Goal: Task Accomplishment & Management: Use online tool/utility

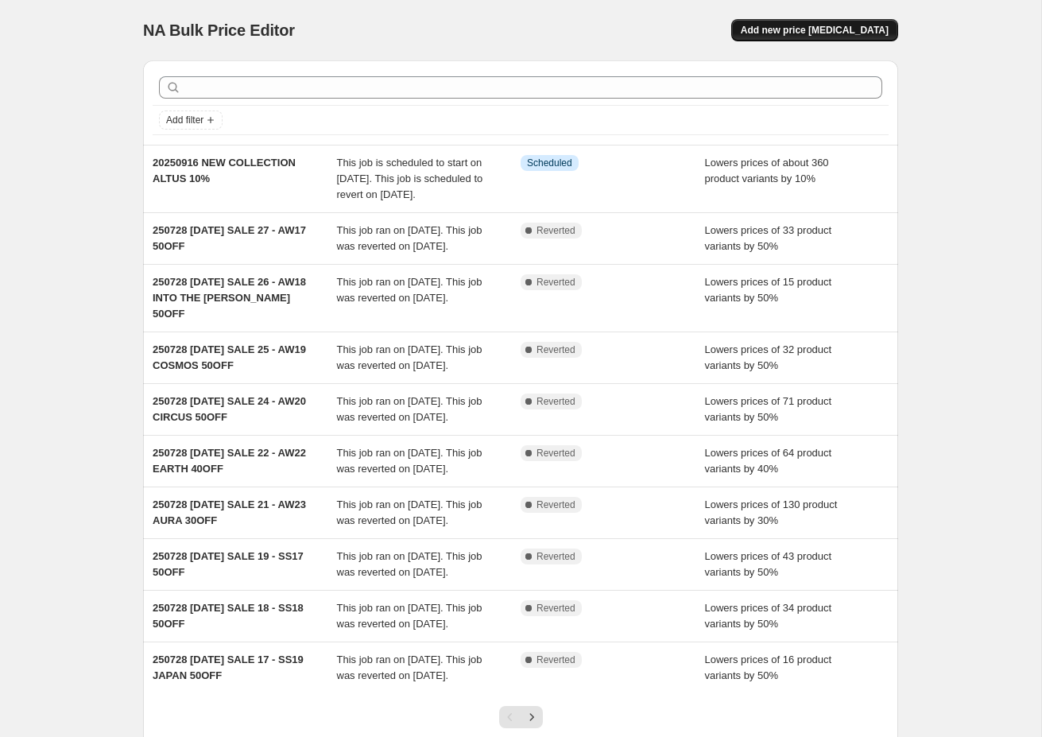
click at [832, 28] on span "Add new price [MEDICAL_DATA]" at bounding box center [815, 30] width 148 height 13
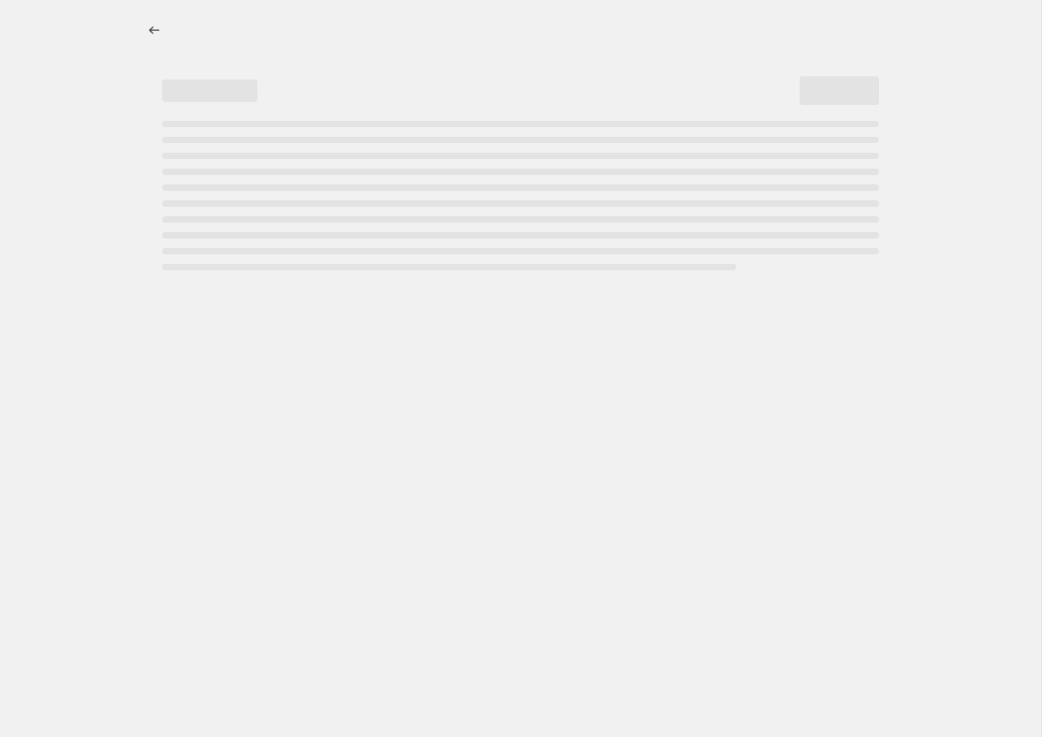
select select "percentage"
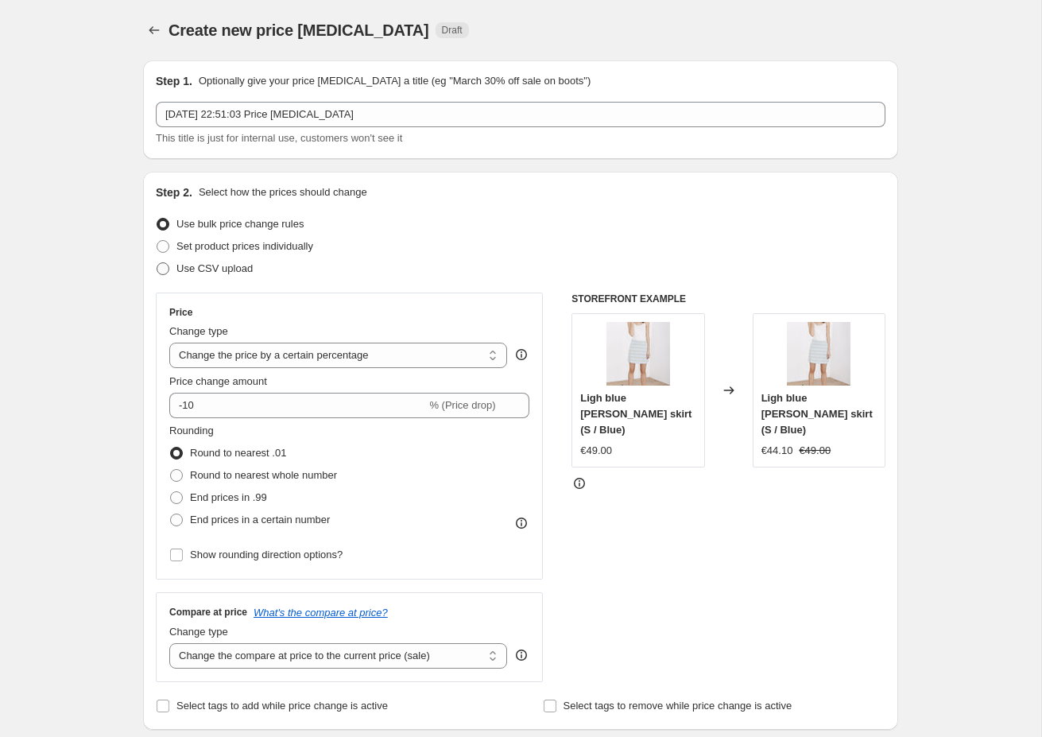
click at [180, 269] on span "Use CSV upload" at bounding box center [215, 268] width 76 height 12
click at [157, 263] on input "Use CSV upload" at bounding box center [157, 262] width 1 height 1
radio input "true"
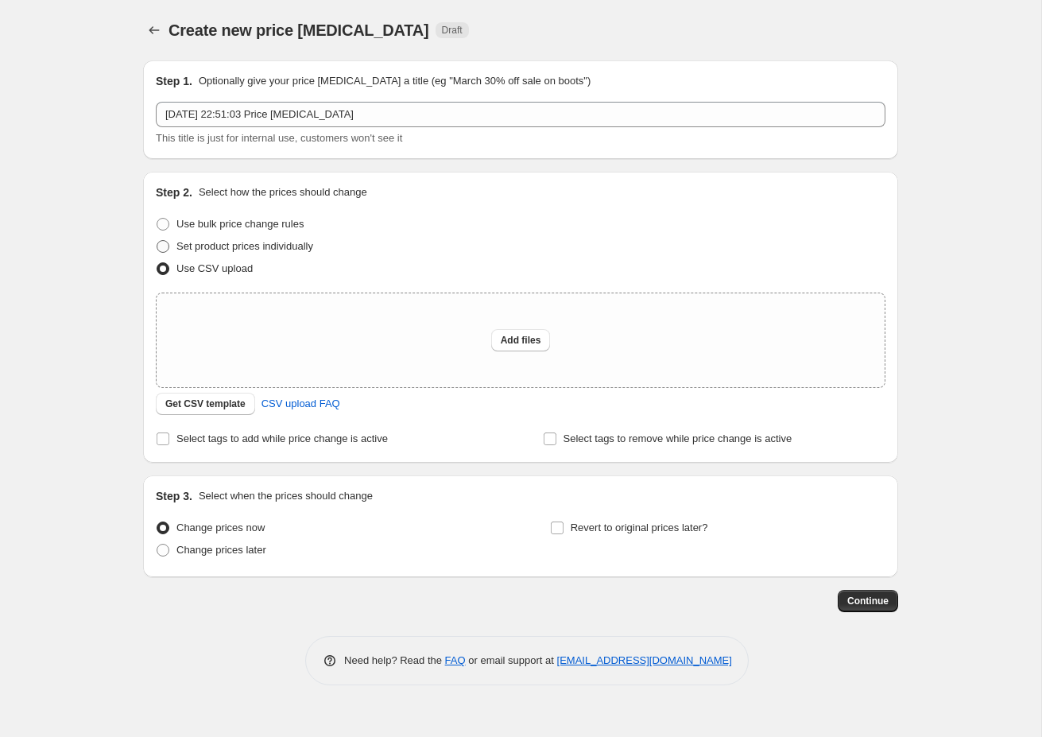
click at [192, 246] on span "Set product prices individually" at bounding box center [245, 246] width 137 height 12
click at [157, 241] on input "Set product prices individually" at bounding box center [157, 240] width 1 height 1
radio input "true"
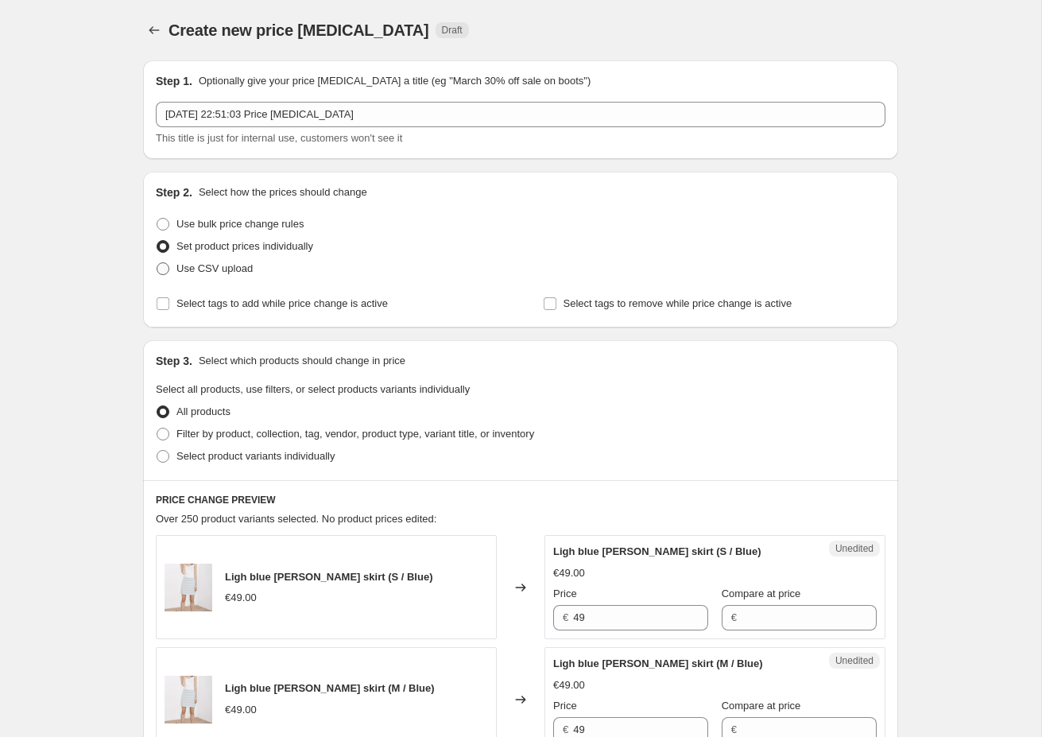
click at [191, 269] on span "Use CSV upload" at bounding box center [215, 268] width 76 height 12
click at [157, 263] on input "Use CSV upload" at bounding box center [157, 262] width 1 height 1
radio input "true"
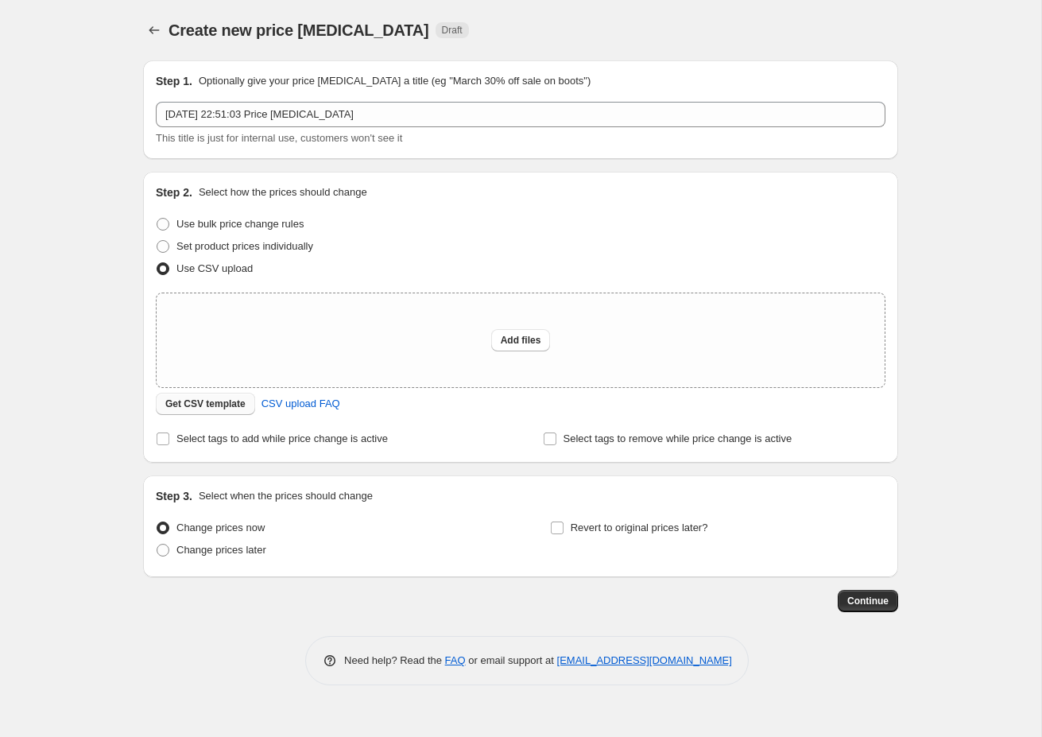
click at [219, 401] on span "Get CSV template" at bounding box center [205, 404] width 80 height 13
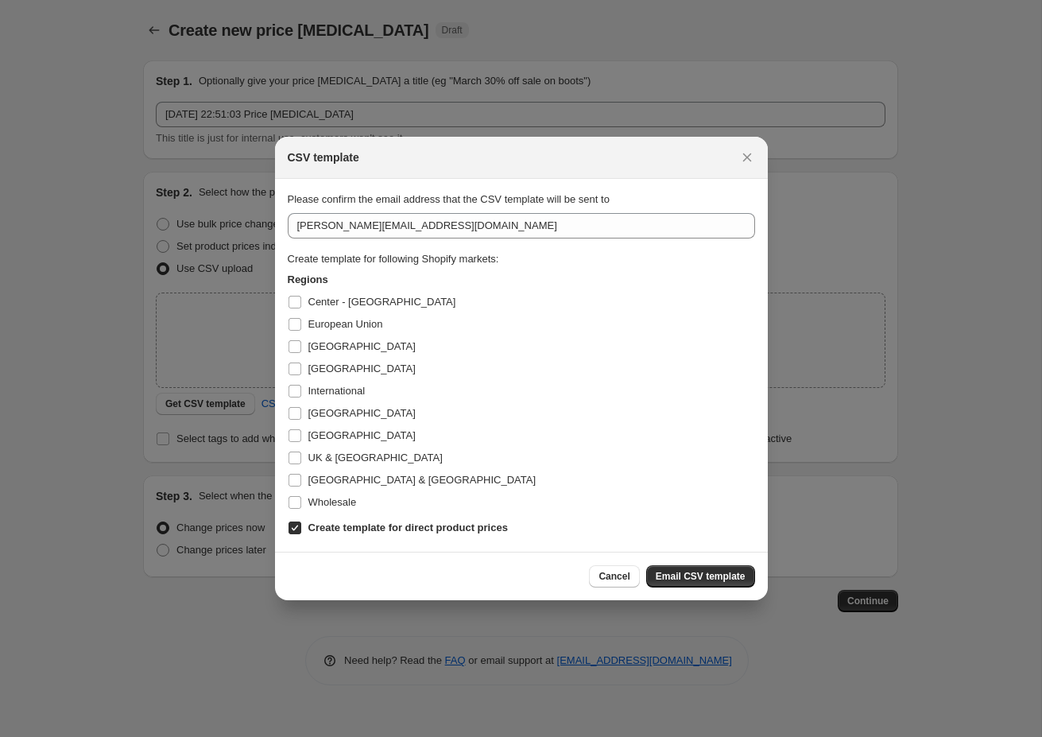
click at [297, 532] on input "Create template for direct product prices" at bounding box center [295, 528] width 13 height 13
checkbox input "false"
click at [298, 436] on input "[GEOGRAPHIC_DATA]" at bounding box center [295, 435] width 13 height 13
checkbox input "true"
click at [706, 579] on span "Email CSV template" at bounding box center [701, 576] width 90 height 13
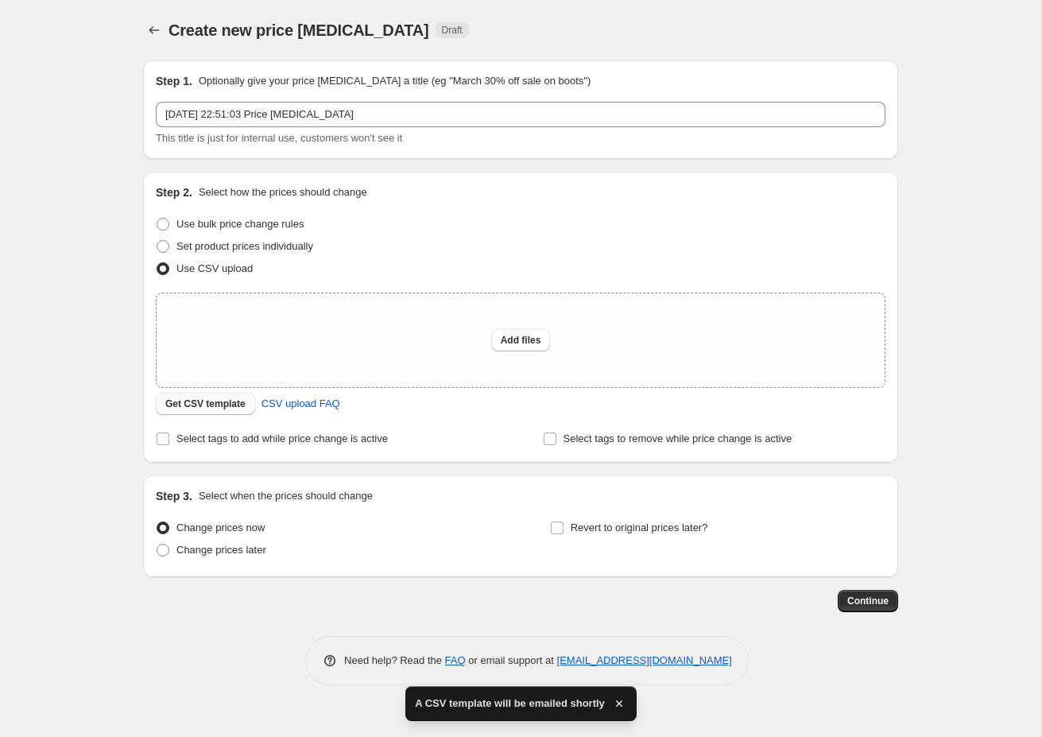
click at [208, 408] on span "Get CSV template" at bounding box center [205, 404] width 80 height 13
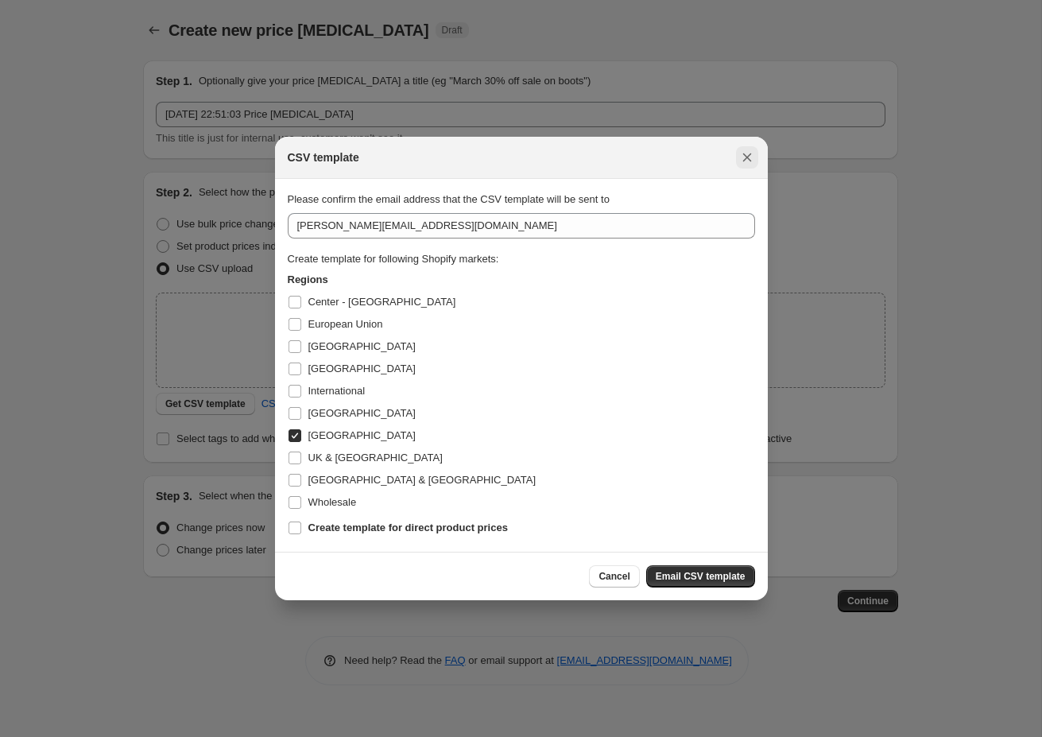
click at [749, 164] on icon "Close" at bounding box center [747, 157] width 16 height 16
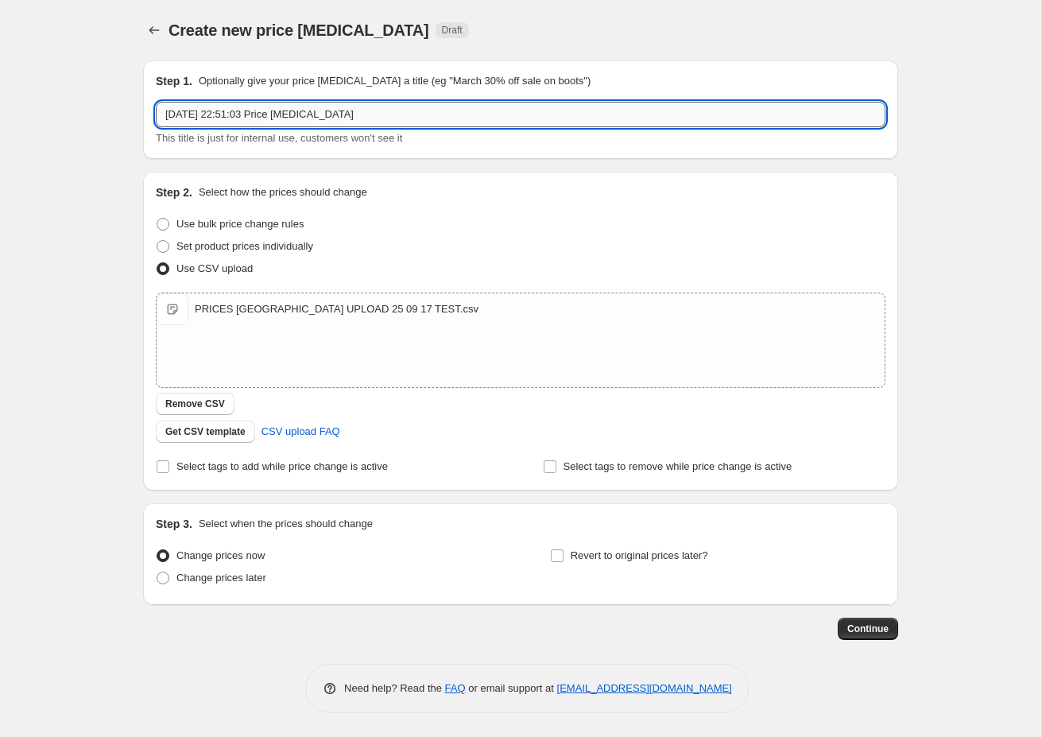
click at [260, 117] on input "[DATE] 22:51:03 Price [MEDICAL_DATA]" at bounding box center [521, 114] width 730 height 25
type input "Precios Spain Altus Correctos 1"
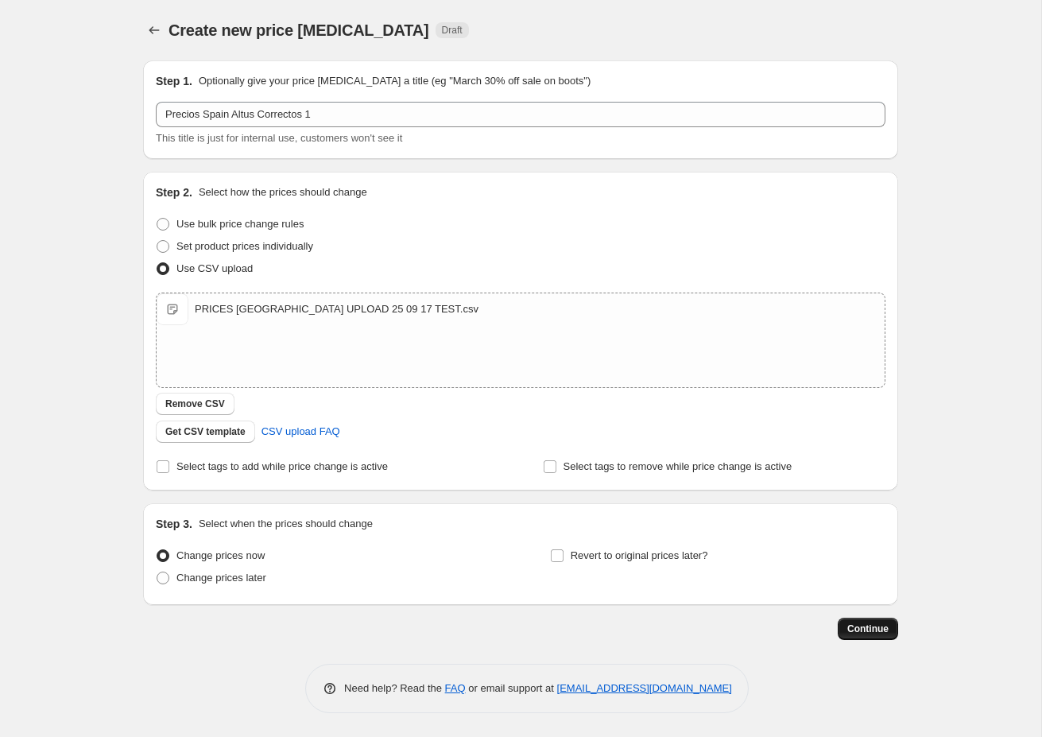
click at [865, 632] on span "Continue" at bounding box center [868, 629] width 41 height 13
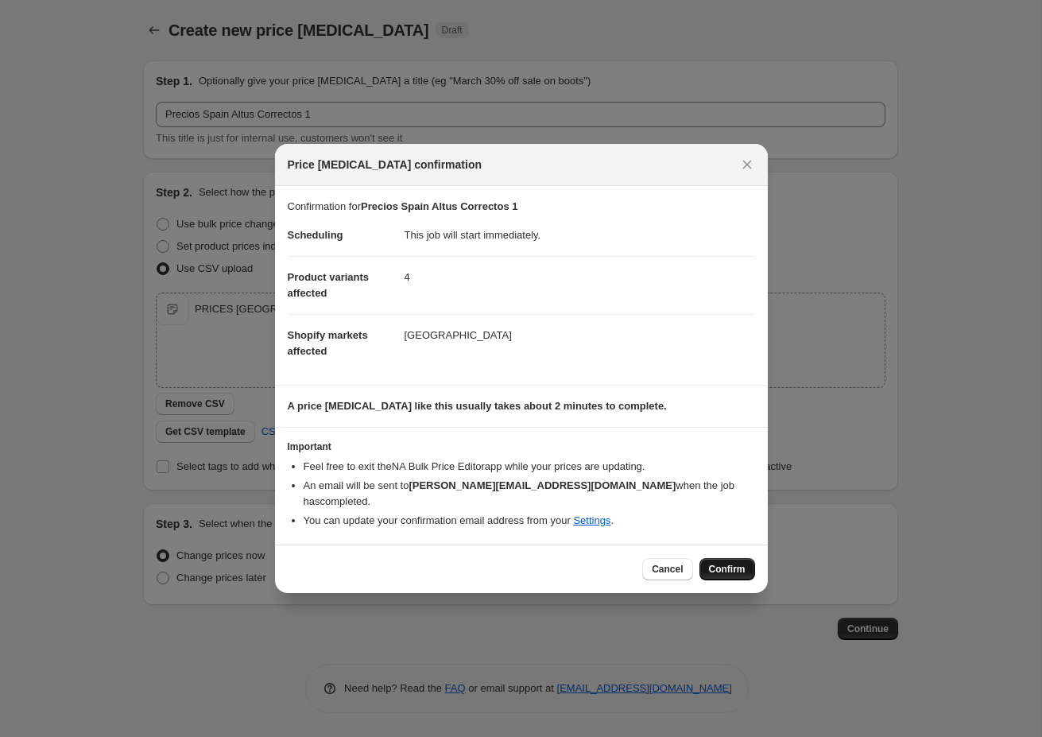
click at [728, 563] on span "Confirm" at bounding box center [727, 569] width 37 height 13
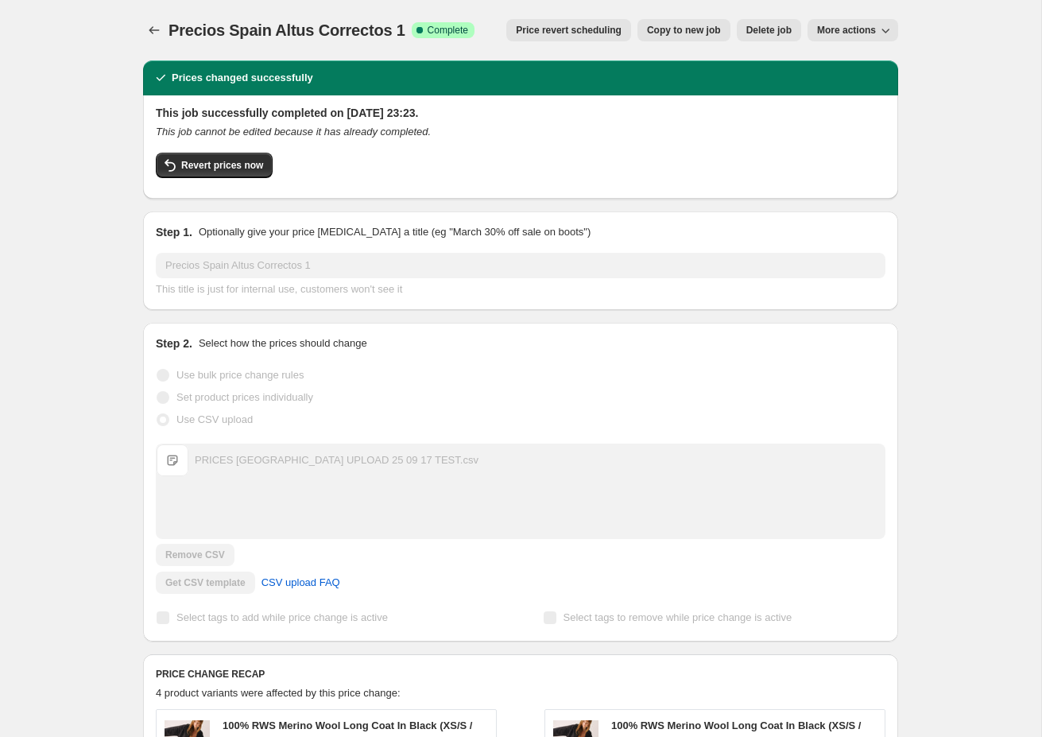
click at [689, 32] on span "Copy to new job" at bounding box center [684, 30] width 74 height 13
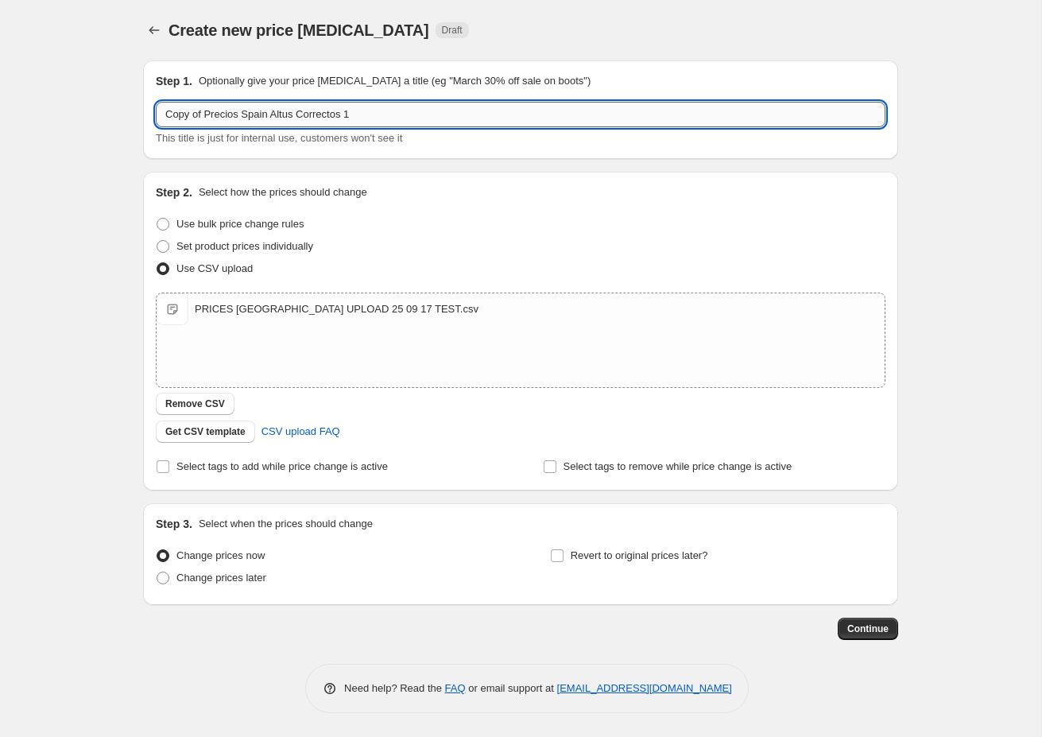
click at [371, 116] on input "Copy of Precios Spain Altus Correctos 1" at bounding box center [521, 114] width 730 height 25
drag, startPoint x: 208, startPoint y: 114, endPoint x: 134, endPoint y: 111, distance: 73.3
click at [134, 111] on div "Step 1. Optionally give your price [MEDICAL_DATA] a title (eg "March 30% off sa…" at bounding box center [514, 344] width 768 height 592
type input "Precios Spain Altus Correctos 2"
click at [87, 243] on div "Create new price [MEDICAL_DATA]. This page is ready Create new price [MEDICAL_D…" at bounding box center [521, 368] width 1042 height 737
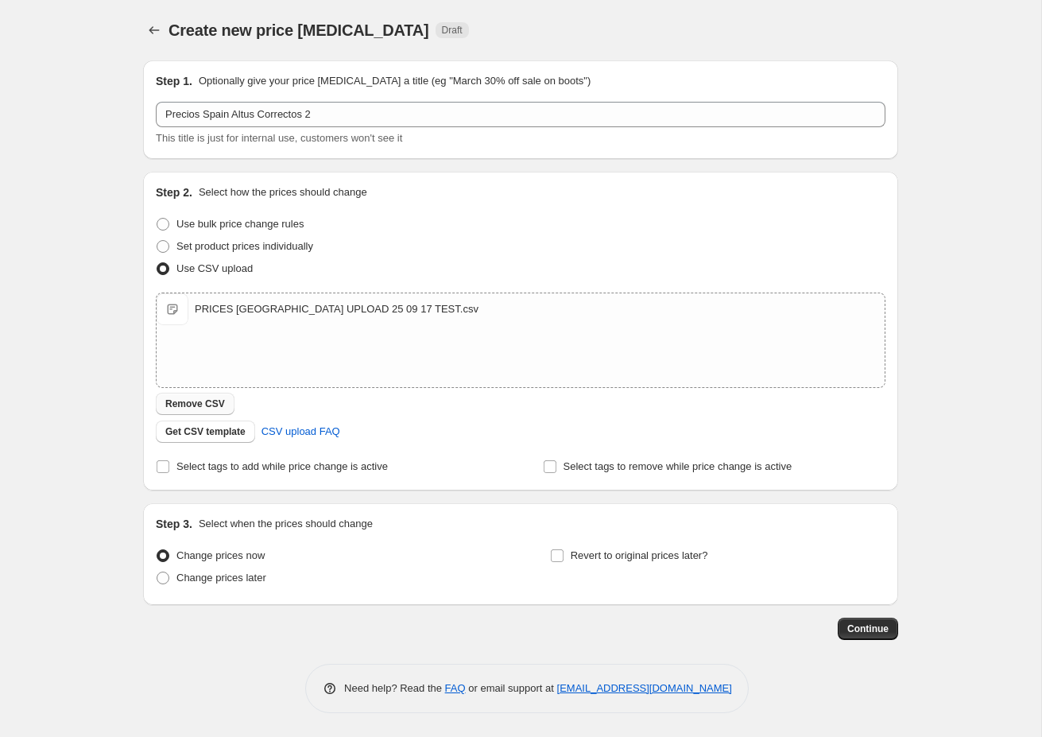
click at [200, 402] on span "Remove CSV" at bounding box center [195, 404] width 60 height 13
click at [864, 624] on span "Continue" at bounding box center [868, 629] width 41 height 13
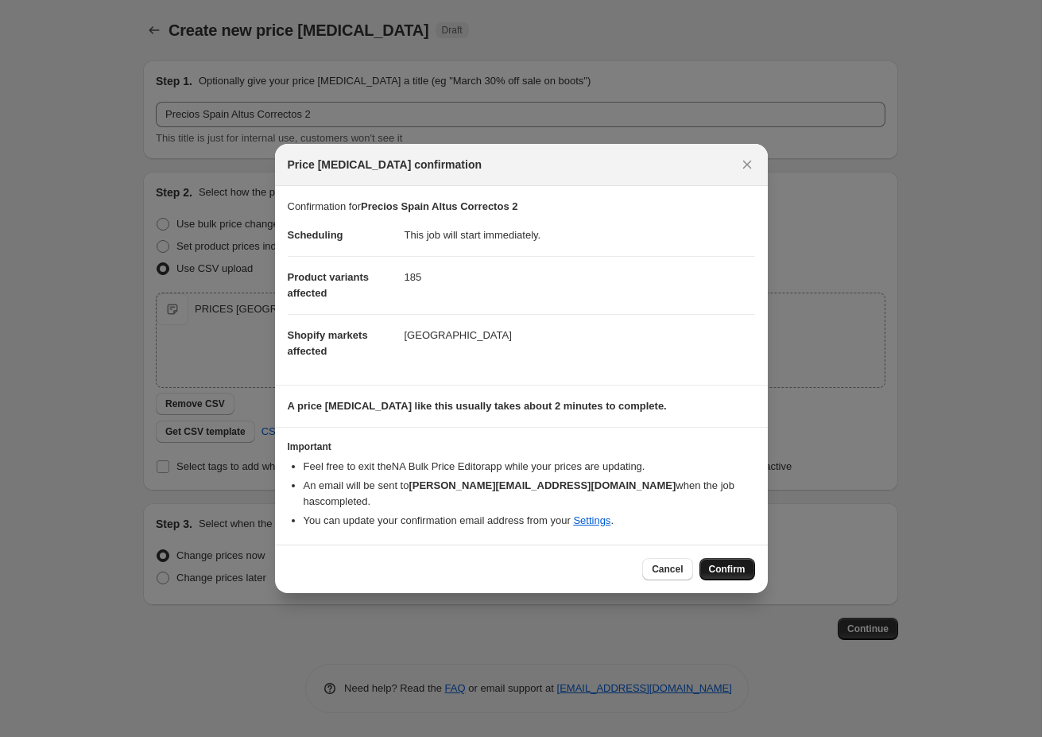
click at [727, 563] on span "Confirm" at bounding box center [727, 569] width 37 height 13
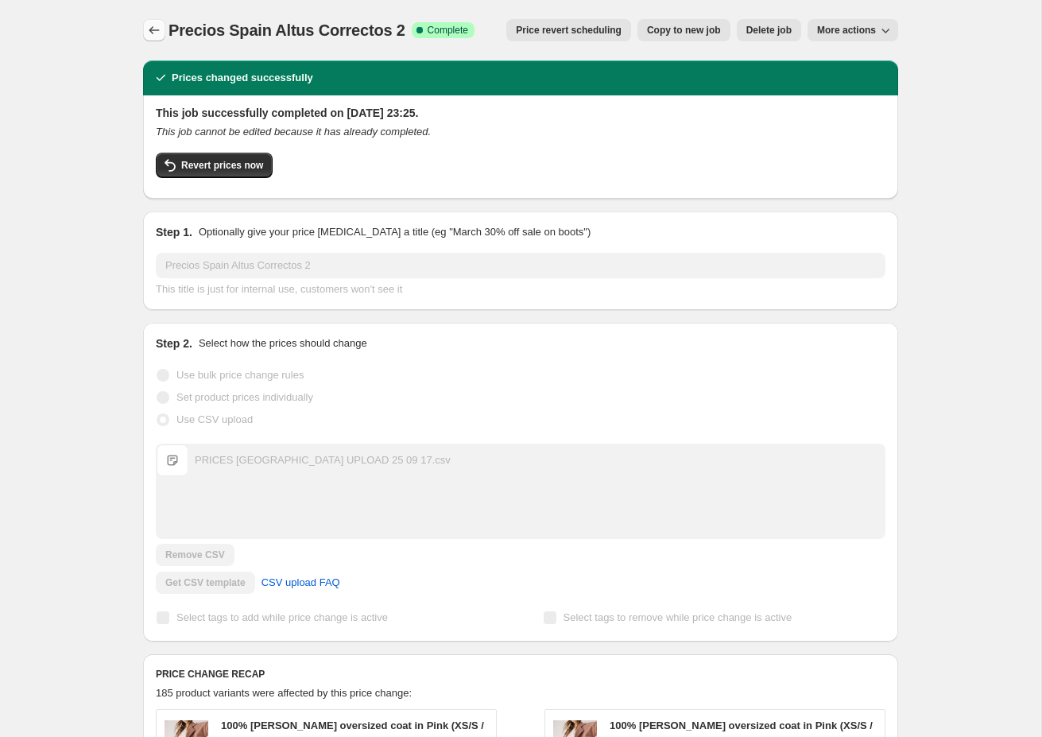
click at [158, 32] on icon "Price change jobs" at bounding box center [154, 30] width 16 height 16
